Goal: Register for event/course

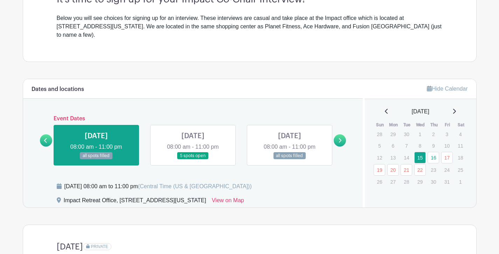
click at [193, 160] on link at bounding box center [193, 160] width 0 height 0
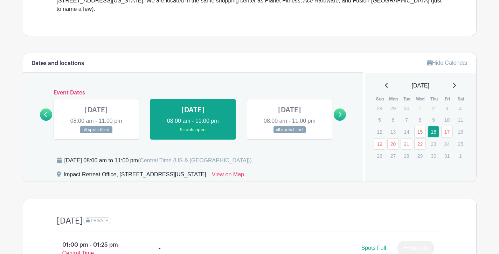
scroll to position [247, 0]
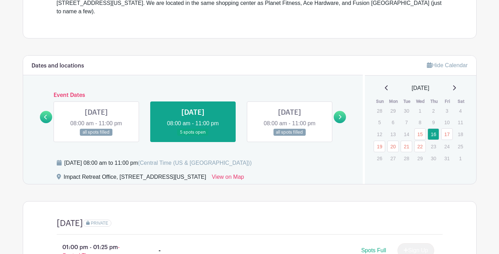
click at [193, 136] on link at bounding box center [193, 136] width 0 height 0
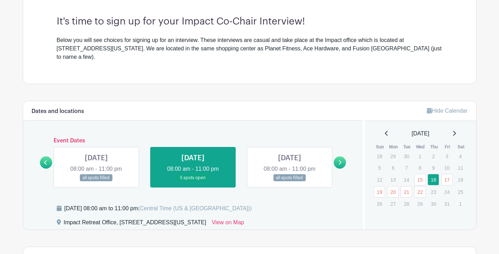
scroll to position [209, 0]
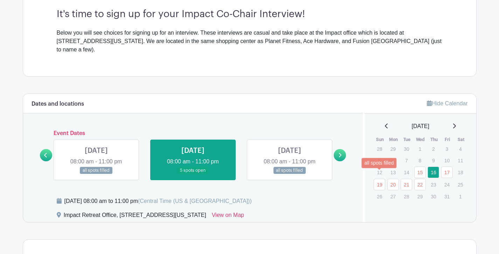
click at [379, 179] on link "19" at bounding box center [380, 185] width 12 height 12
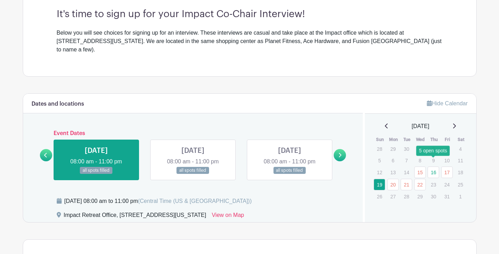
click at [432, 167] on link "16" at bounding box center [434, 173] width 12 height 12
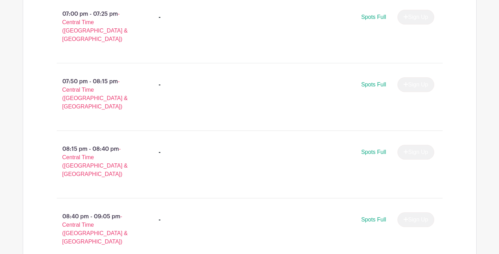
scroll to position [1426, 0]
type input "1"
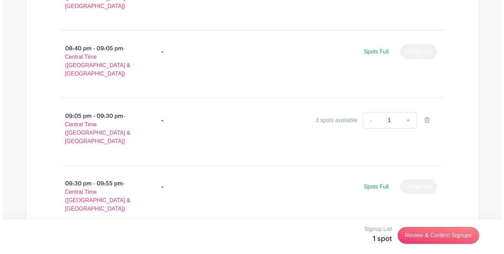
scroll to position [1654, 0]
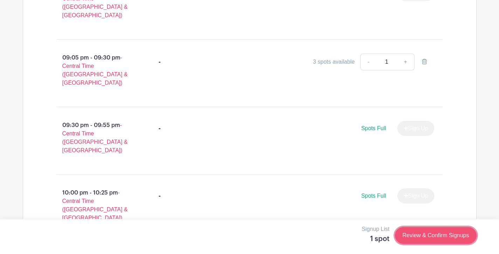
click at [423, 236] on link "Review & Confirm Signups" at bounding box center [435, 235] width 81 height 17
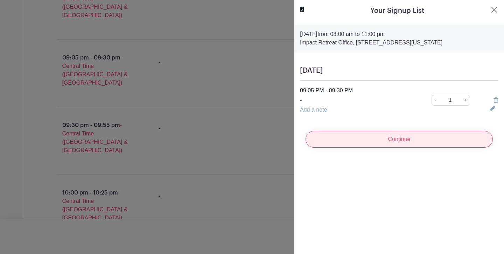
click at [436, 139] on input "Continue" at bounding box center [399, 139] width 187 height 17
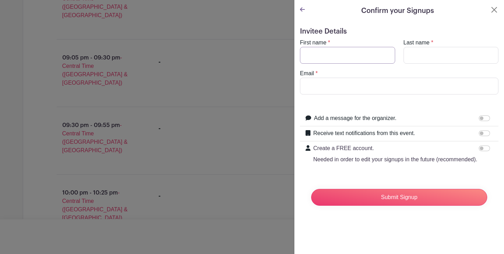
click at [356, 54] on input "First name" at bounding box center [347, 55] width 95 height 17
type input "Grant"
click at [442, 58] on input "Last name" at bounding box center [451, 55] width 95 height 17
type input "Wright"
click at [392, 87] on input "Email" at bounding box center [399, 86] width 199 height 17
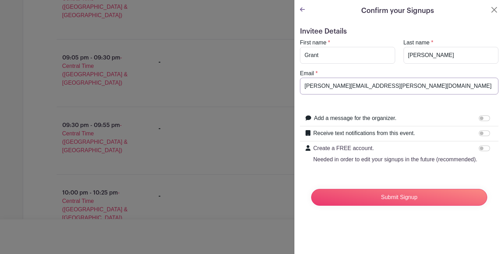
type input "wright.a.grant@gmail.com"
click at [397, 102] on form "Invitee Details First name * Grant Last name * Wright Email * wright.a.grant@gm…" at bounding box center [399, 119] width 199 height 184
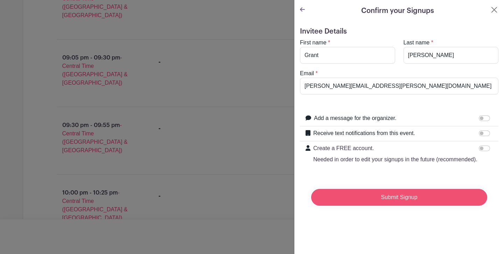
click at [375, 206] on input "Submit Signup" at bounding box center [399, 197] width 176 height 17
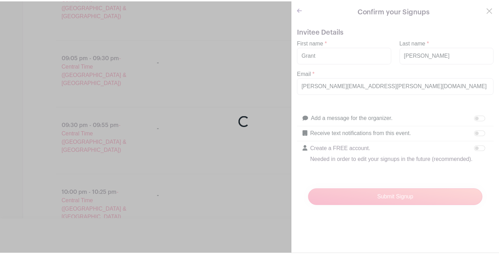
scroll to position [1657, 0]
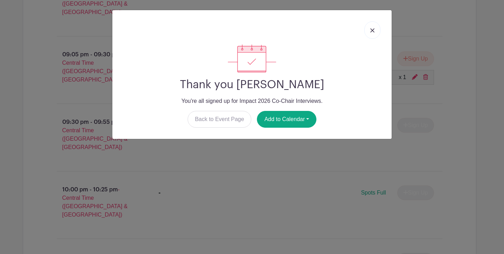
click at [374, 32] on img at bounding box center [373, 30] width 4 height 4
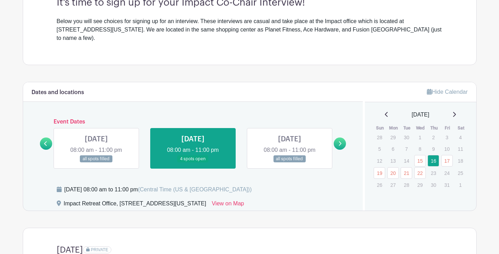
scroll to position [209, 0]
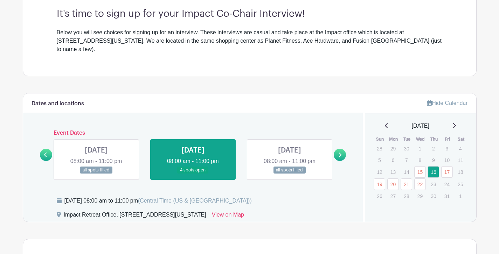
click at [96, 174] on link at bounding box center [96, 174] width 0 height 0
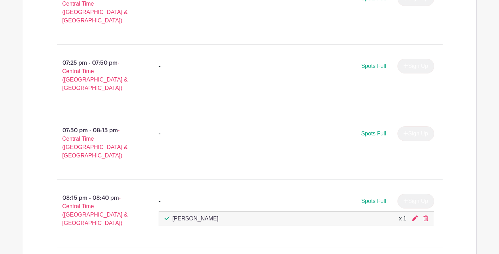
scroll to position [1445, 0]
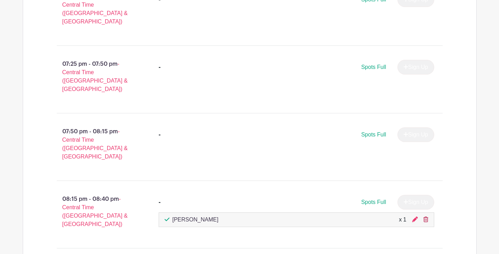
click at [425, 217] on icon at bounding box center [426, 220] width 5 height 6
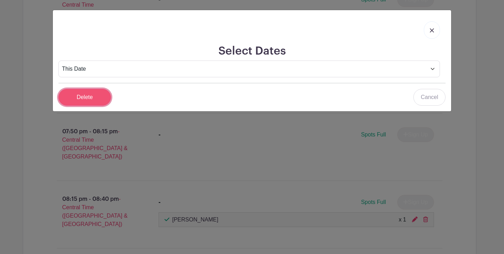
click at [81, 101] on input "Delete" at bounding box center [85, 97] width 53 height 17
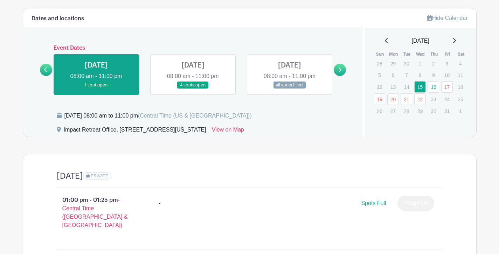
scroll to position [296, 0]
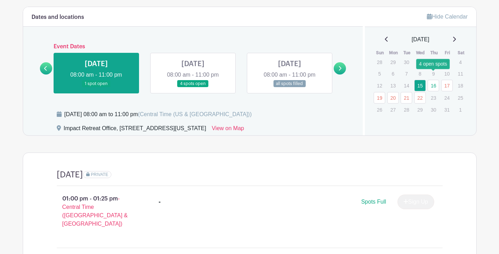
click at [433, 80] on link "16" at bounding box center [434, 86] width 12 height 12
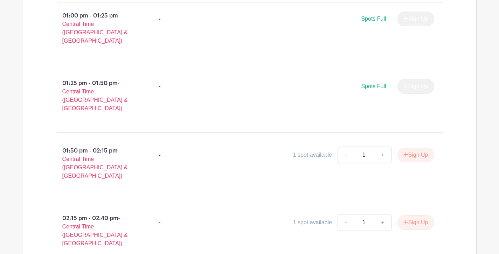
scroll to position [479, 0]
click at [382, 146] on link "+" at bounding box center [383, 154] width 18 height 17
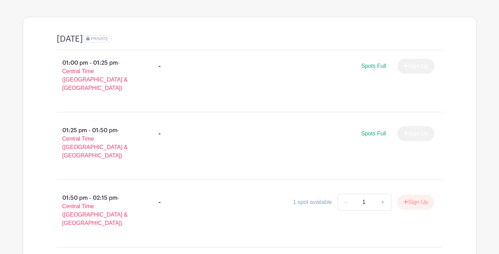
click at [458, 118] on div "01:25 pm - 01:50 pm - Central Time (US & Canada) - Spots Full Sign Up" at bounding box center [250, 146] width 420 height 56
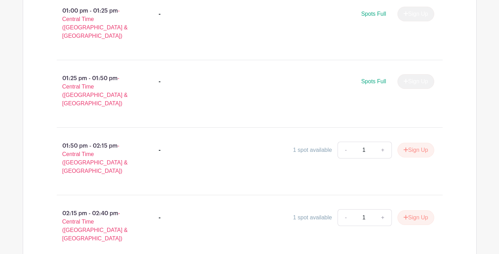
scroll to position [490, 0]
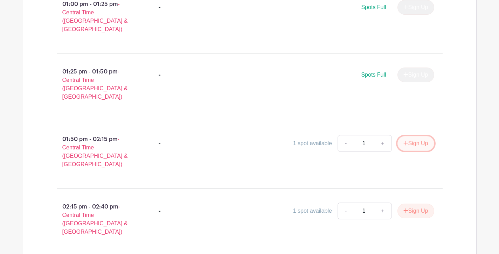
click at [410, 136] on button "Sign Up" at bounding box center [416, 143] width 37 height 15
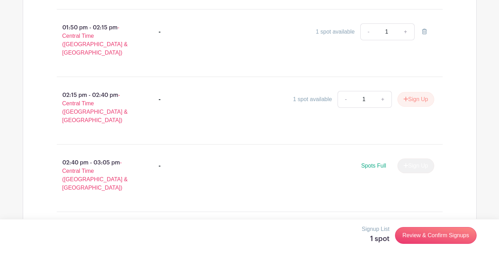
scroll to position [601, 0]
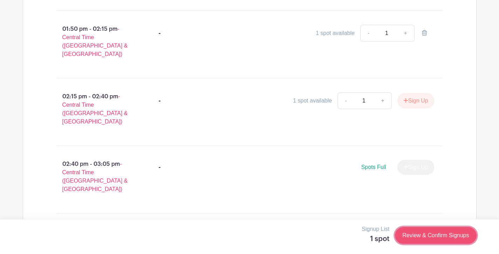
click at [423, 240] on link "Review & Confirm Signups" at bounding box center [435, 235] width 81 height 17
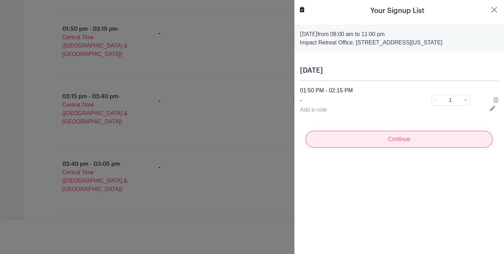
click at [415, 142] on input "Continue" at bounding box center [399, 139] width 187 height 17
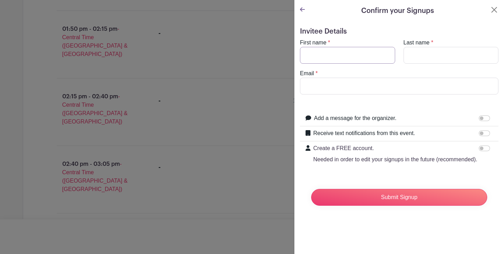
click at [358, 58] on input "First name" at bounding box center [347, 55] width 95 height 17
type input "Grant"
click at [421, 48] on input "Last name" at bounding box center [451, 55] width 95 height 17
type input "Wright"
click at [346, 92] on input "Email" at bounding box center [399, 86] width 199 height 17
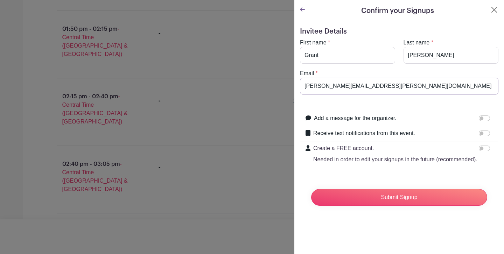
type input "wright.a.grant@gmail.com"
click at [438, 105] on form "Invitee Details First name * Grant Last name * Wright Email * wright.a.grant@gm…" at bounding box center [399, 119] width 199 height 184
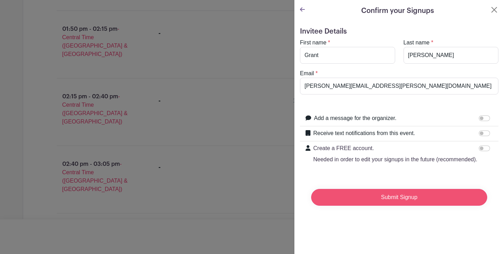
click at [393, 206] on input "Submit Signup" at bounding box center [399, 197] width 176 height 17
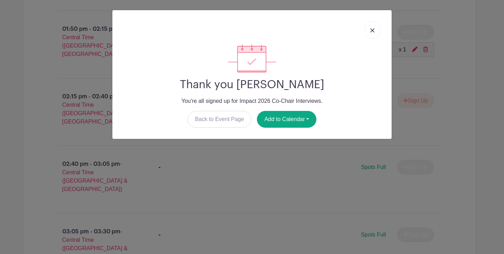
click at [373, 30] on img at bounding box center [373, 30] width 4 height 4
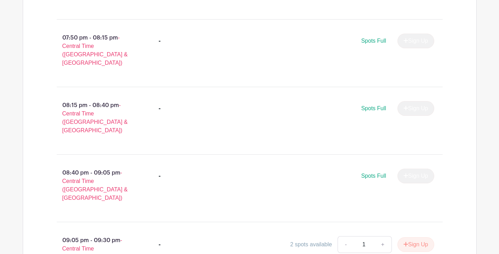
scroll to position [1470, 0]
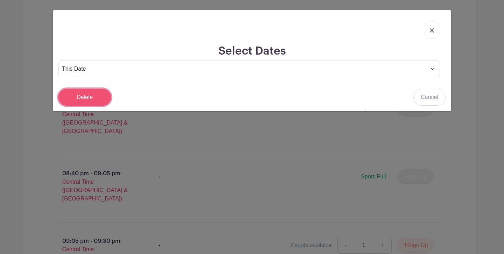
click at [96, 100] on input "Delete" at bounding box center [85, 97] width 53 height 17
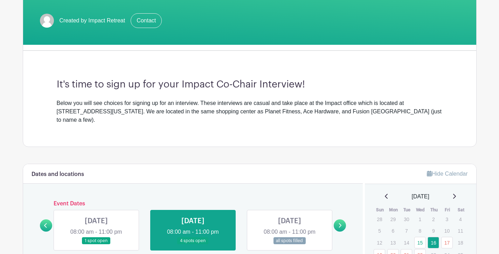
scroll to position [138, 0]
